Goal: Navigation & Orientation: Understand site structure

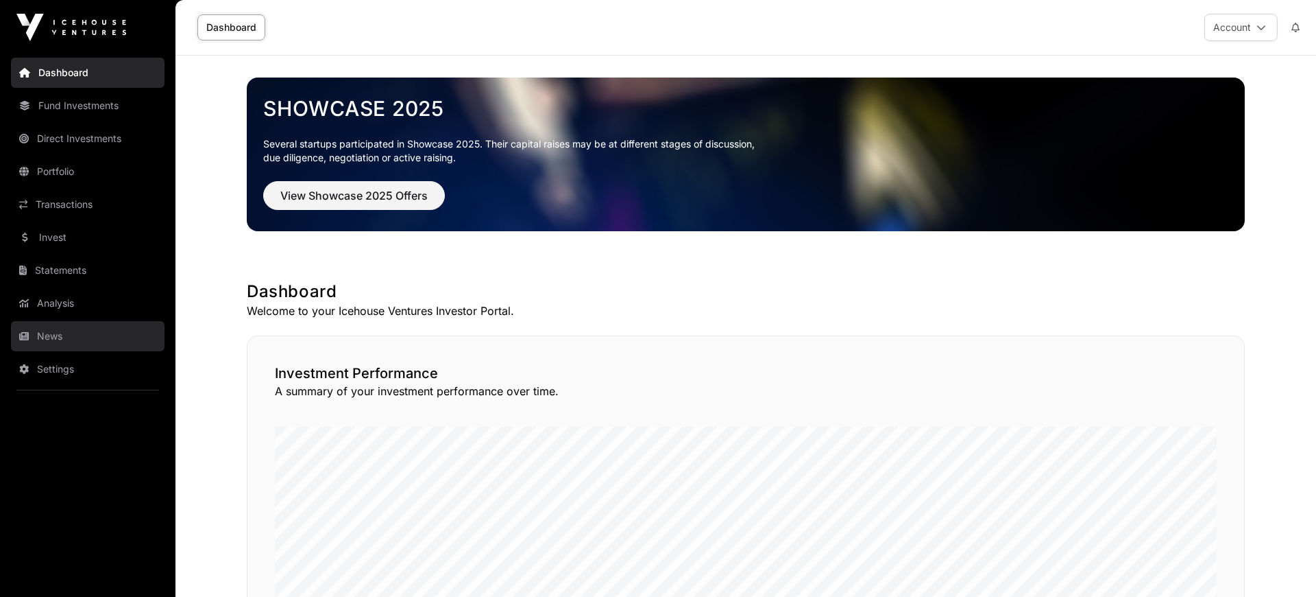
click at [36, 239] on link "News" at bounding box center [88, 336] width 154 height 30
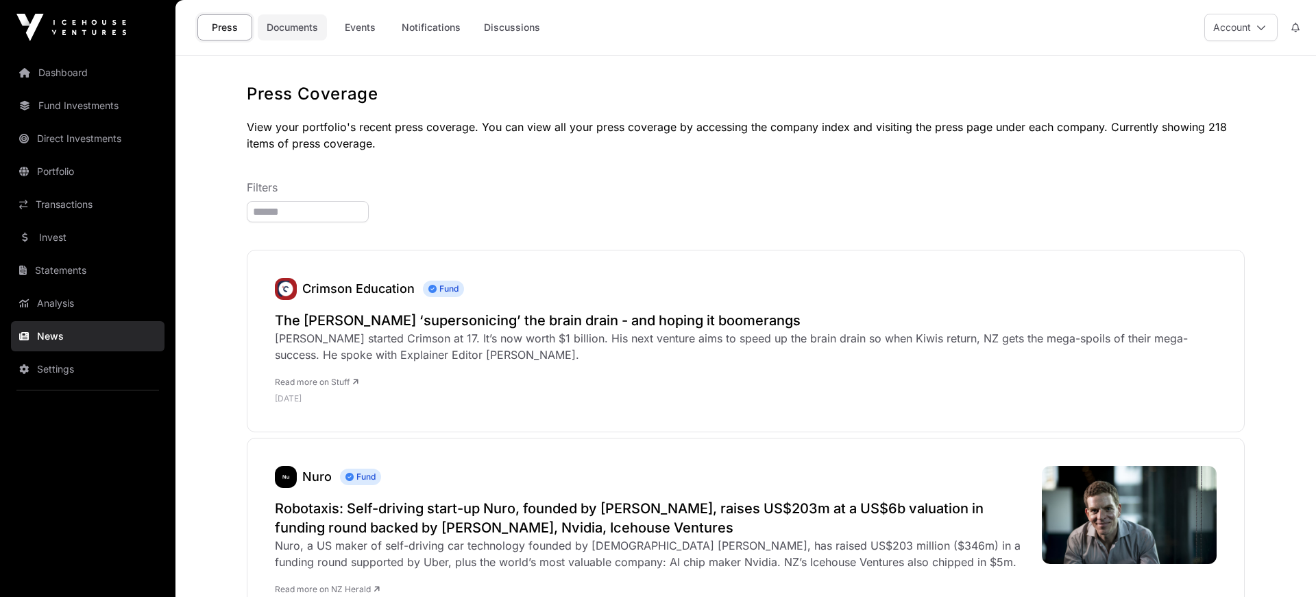
click at [301, 24] on link "Documents" at bounding box center [292, 27] width 69 height 26
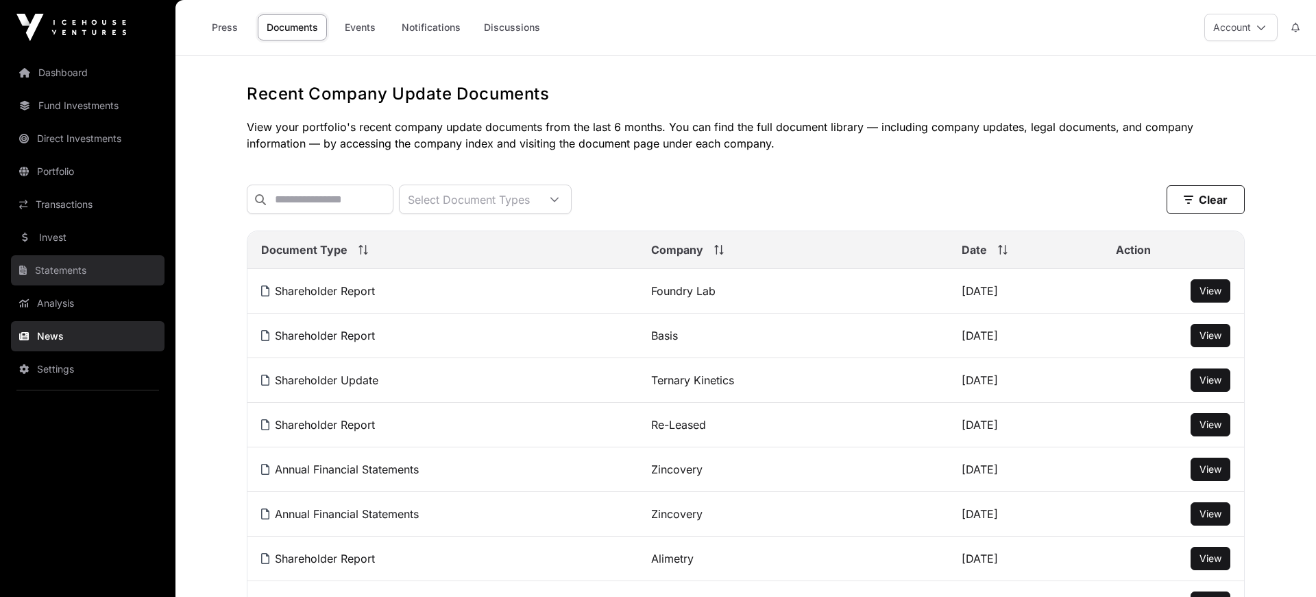
click at [42, 239] on link "Statements" at bounding box center [88, 270] width 154 height 30
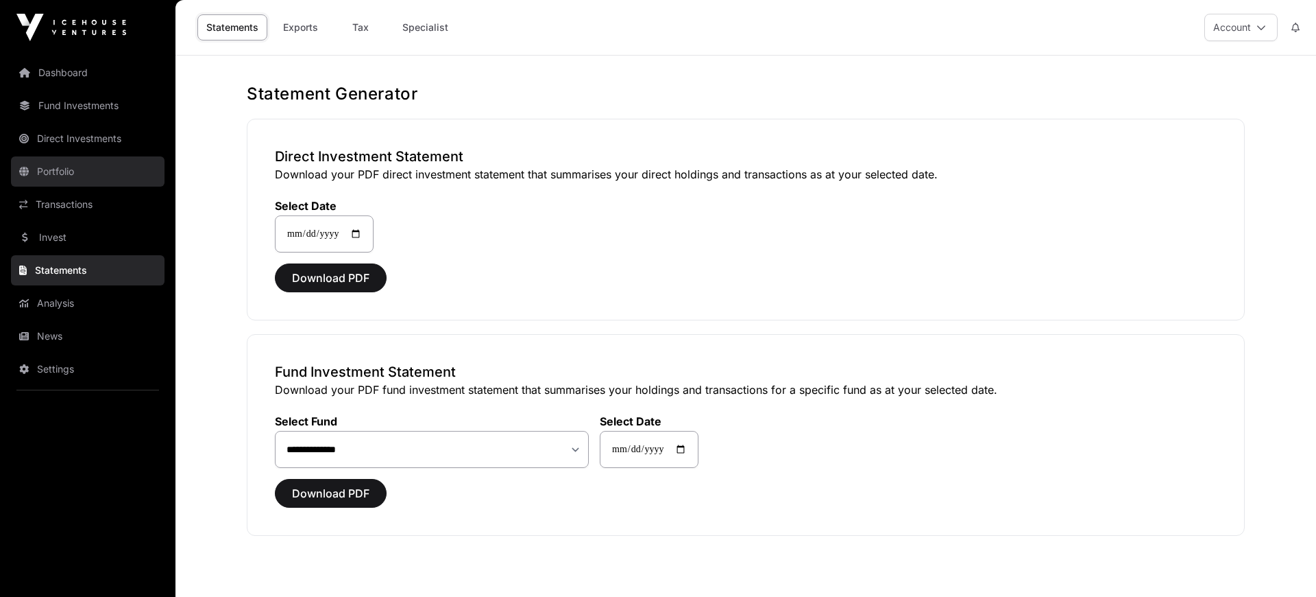
click at [64, 169] on link "Portfolio" at bounding box center [88, 171] width 154 height 30
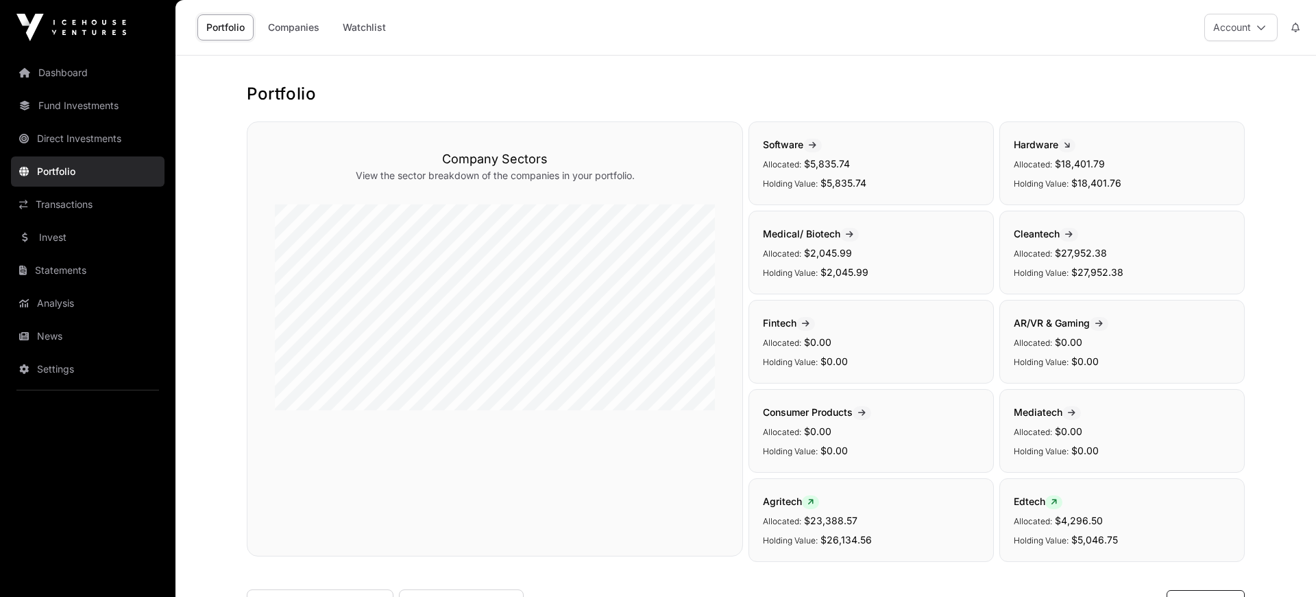
click at [987, 141] on span "Hardware" at bounding box center [1045, 145] width 62 height 12
click at [74, 75] on link "Dashboard" at bounding box center [88, 73] width 154 height 30
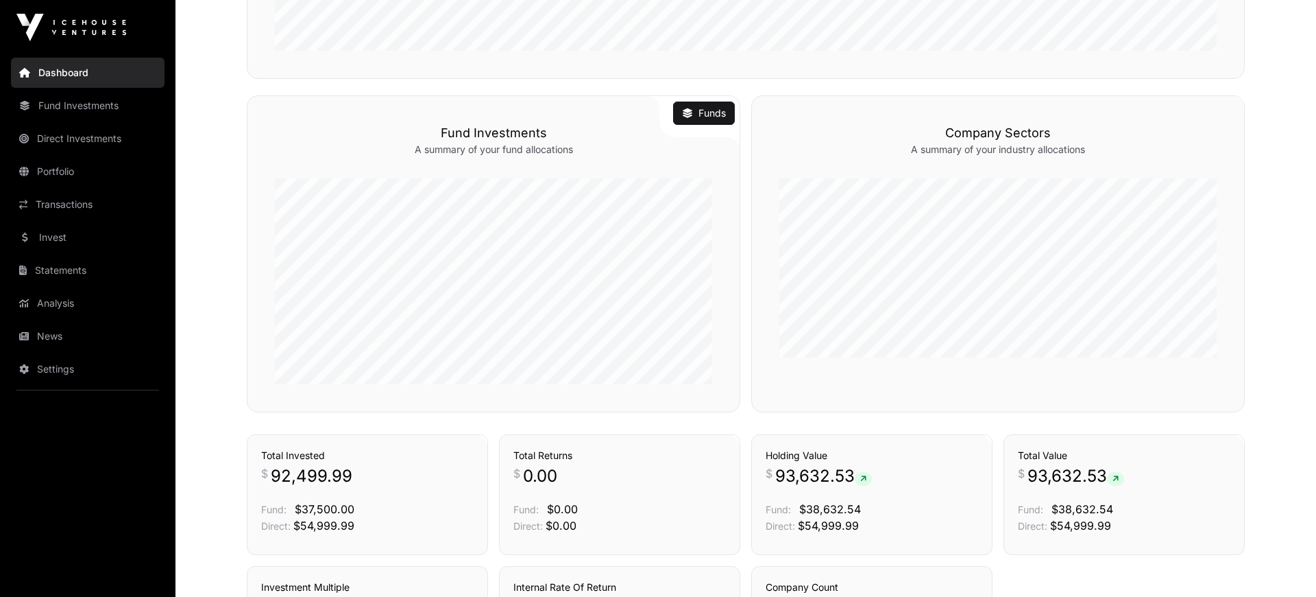
scroll to position [595, 0]
